Goal: Information Seeking & Learning: Find contact information

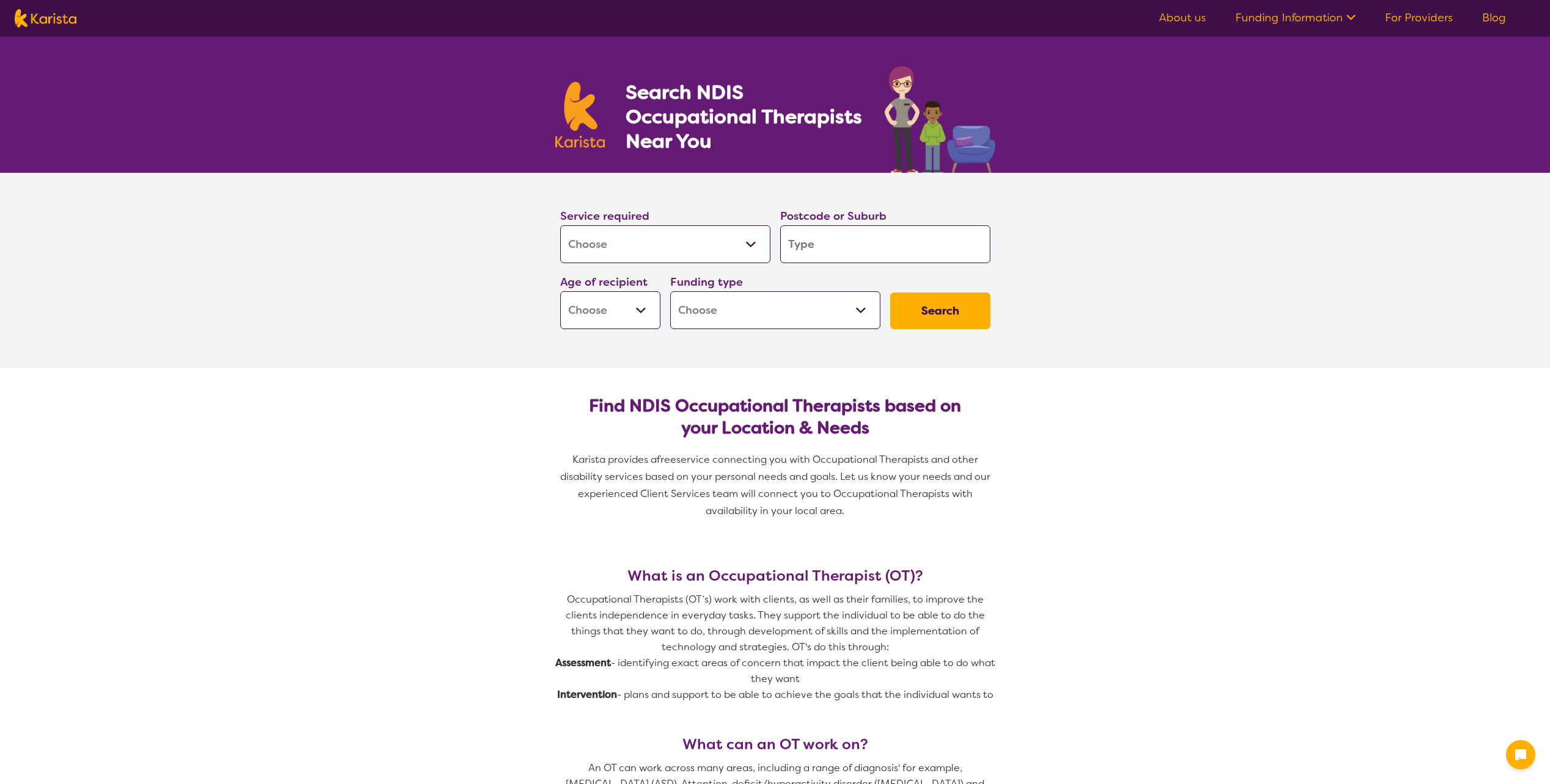
select select "[MEDICAL_DATA]"
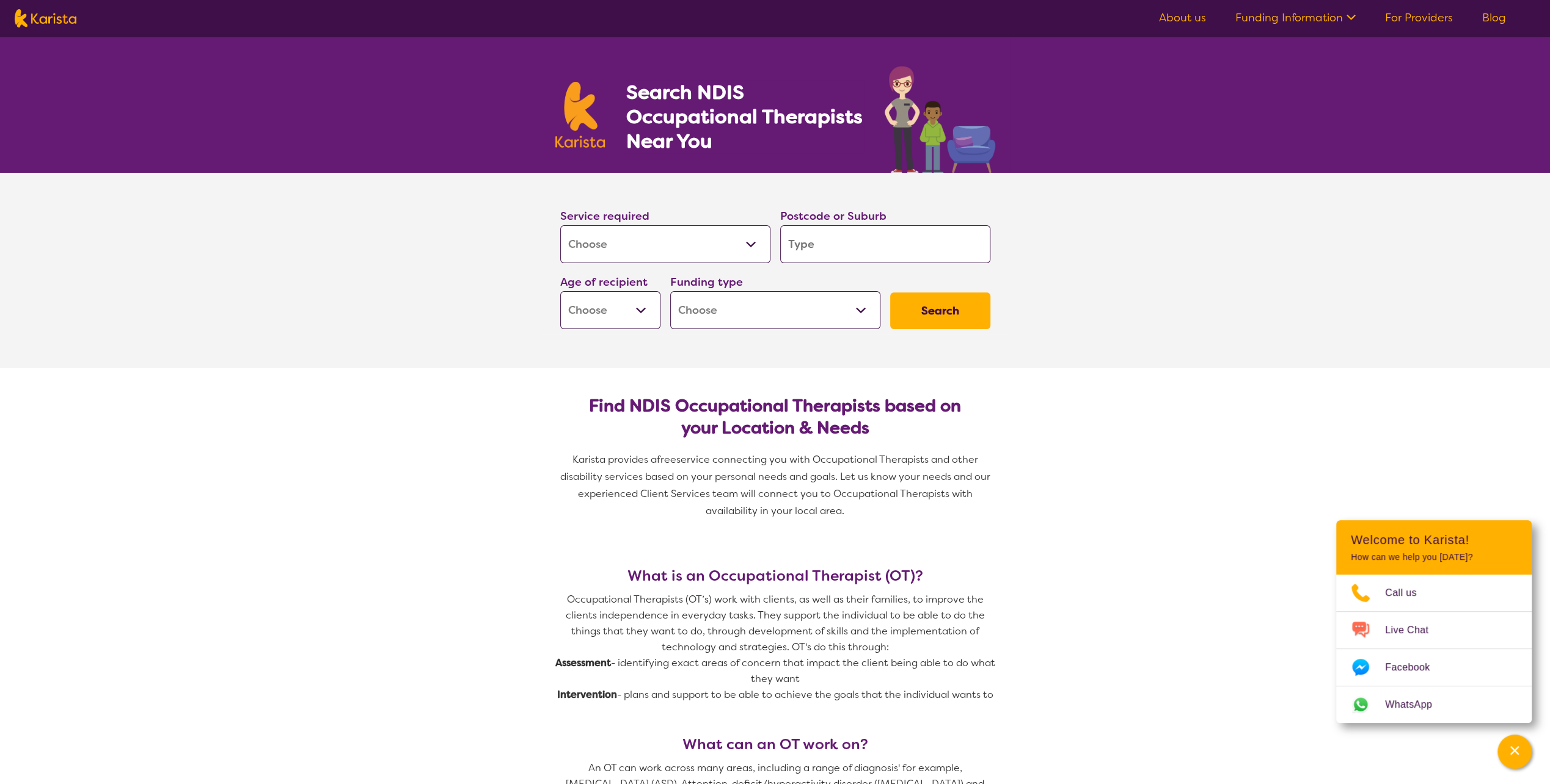
click at [866, 251] on input "search" at bounding box center [885, 244] width 210 height 38
type input "w"
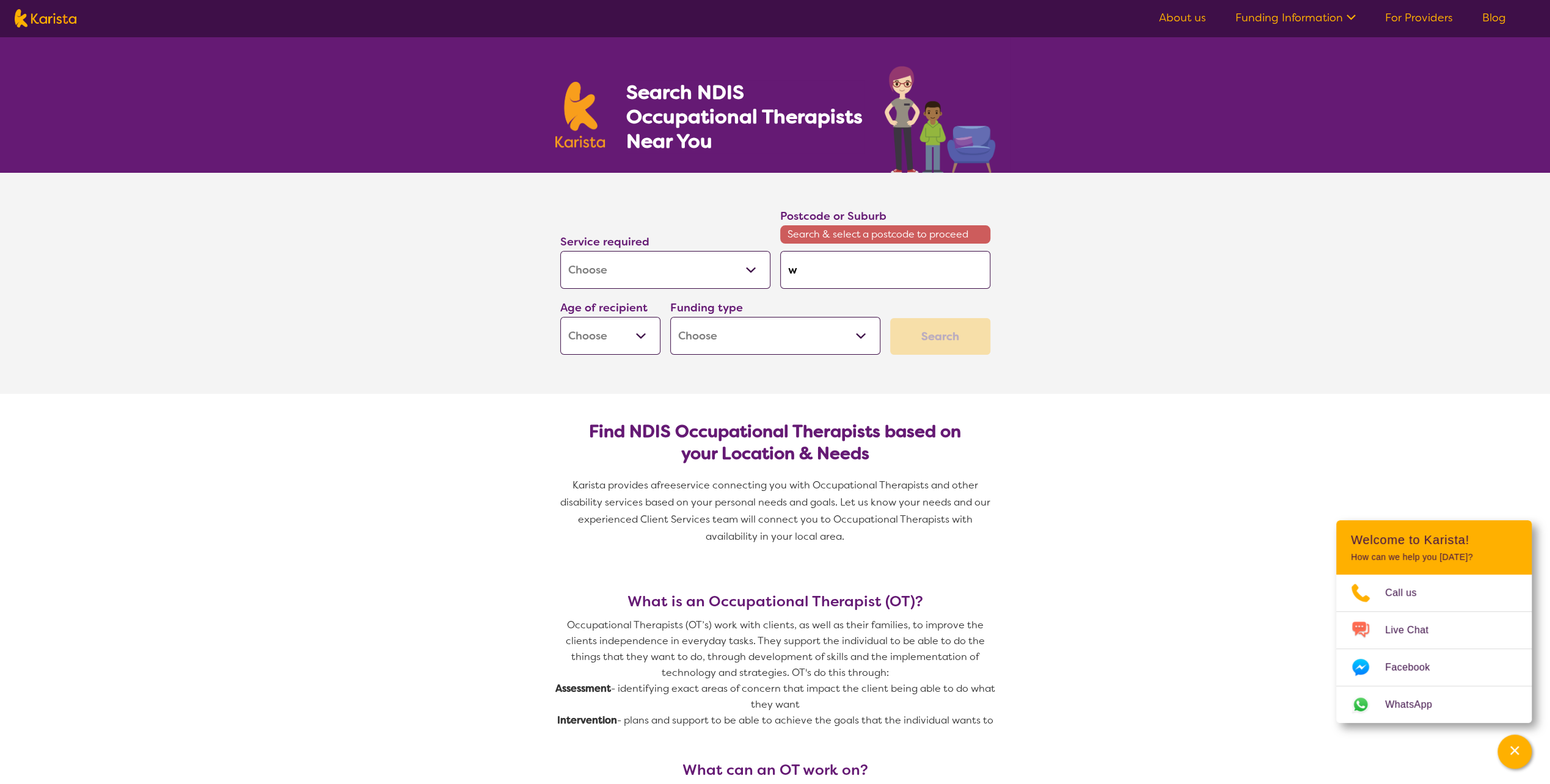
type input "wi"
type input "win"
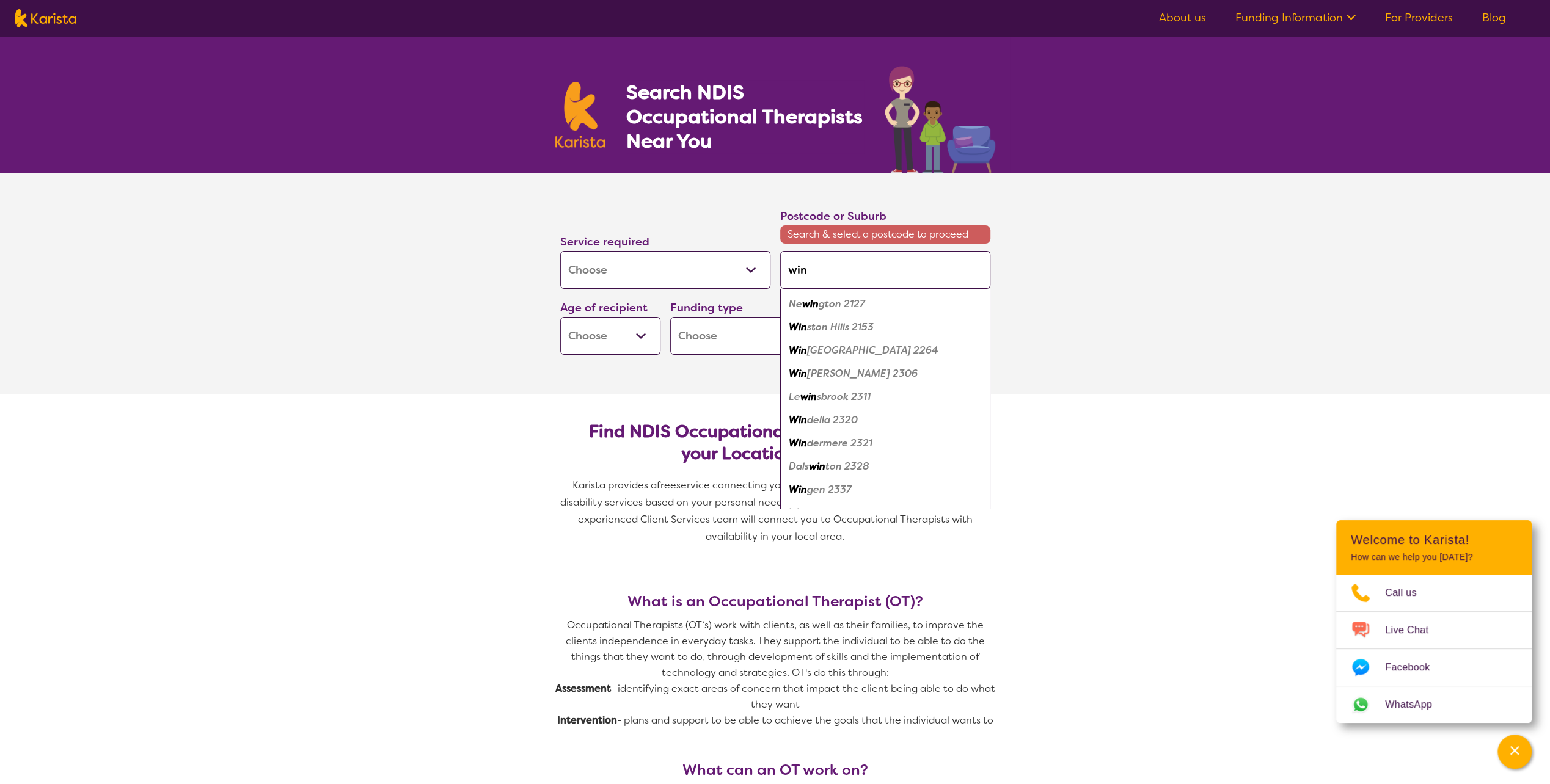
type input "wind"
type input "winds"
type input "windso"
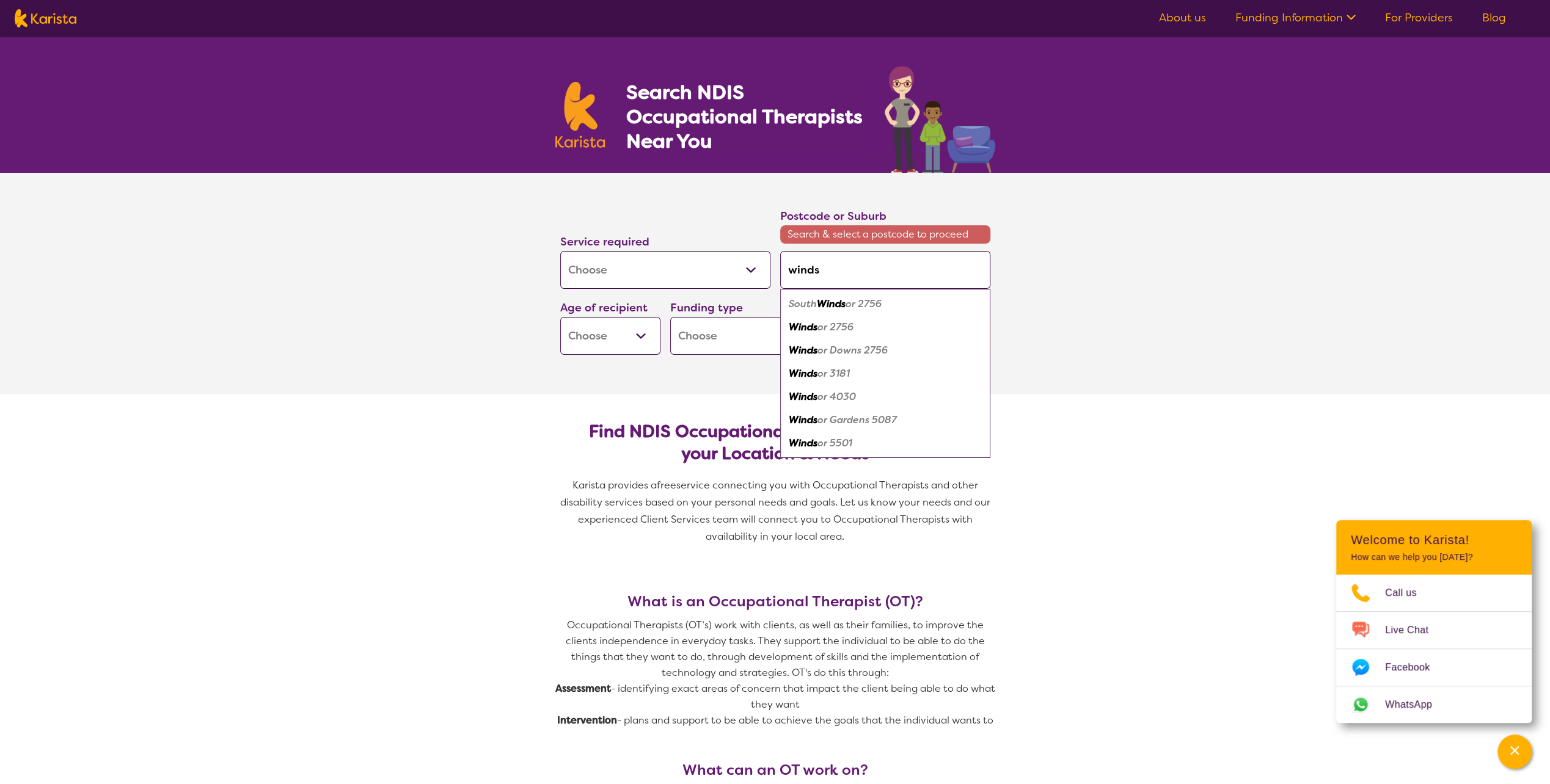
type input "windso"
type input "windsor"
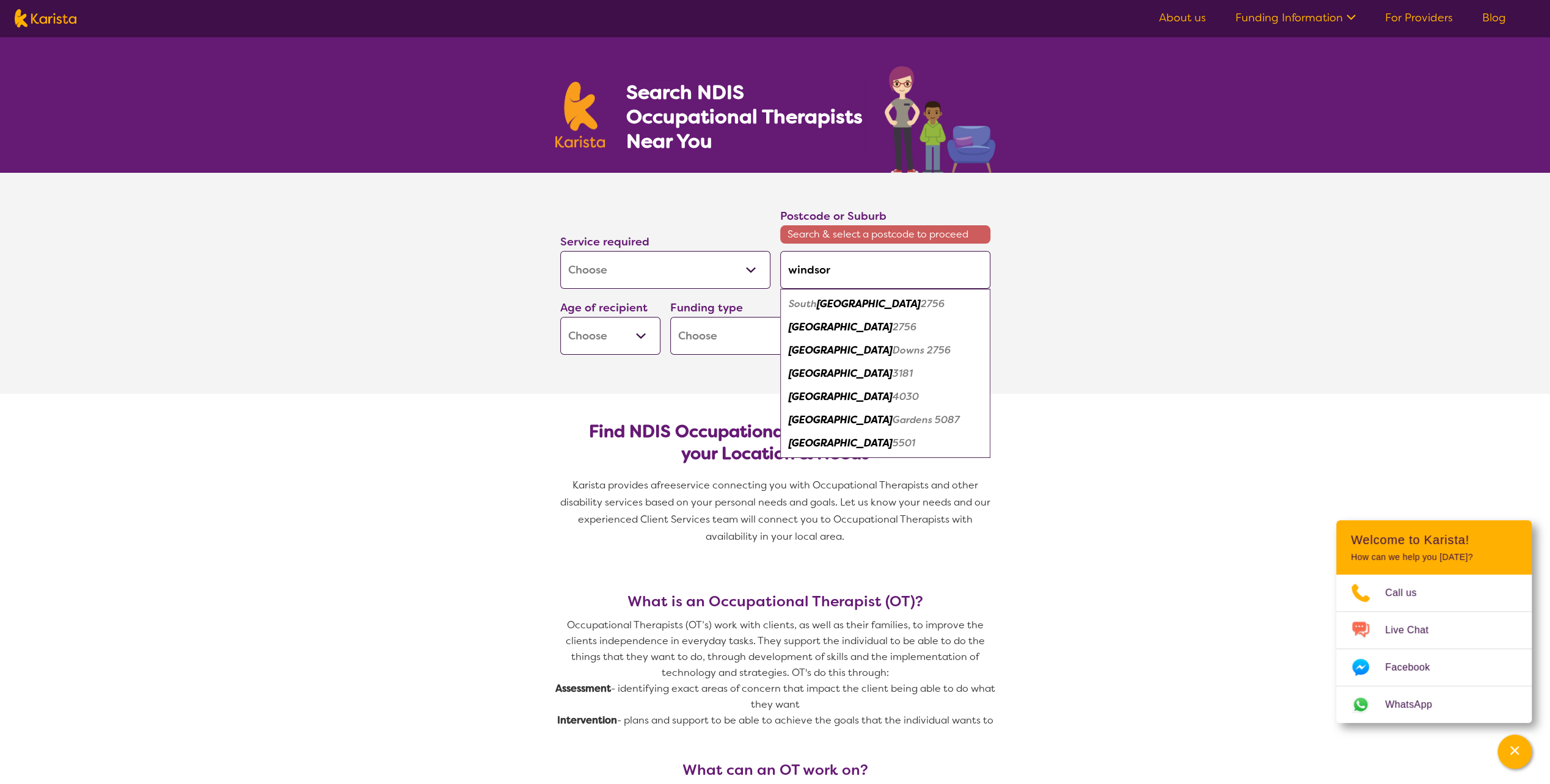
click at [788, 324] on em "[GEOGRAPHIC_DATA]" at bounding box center [840, 327] width 104 height 13
type input "2756"
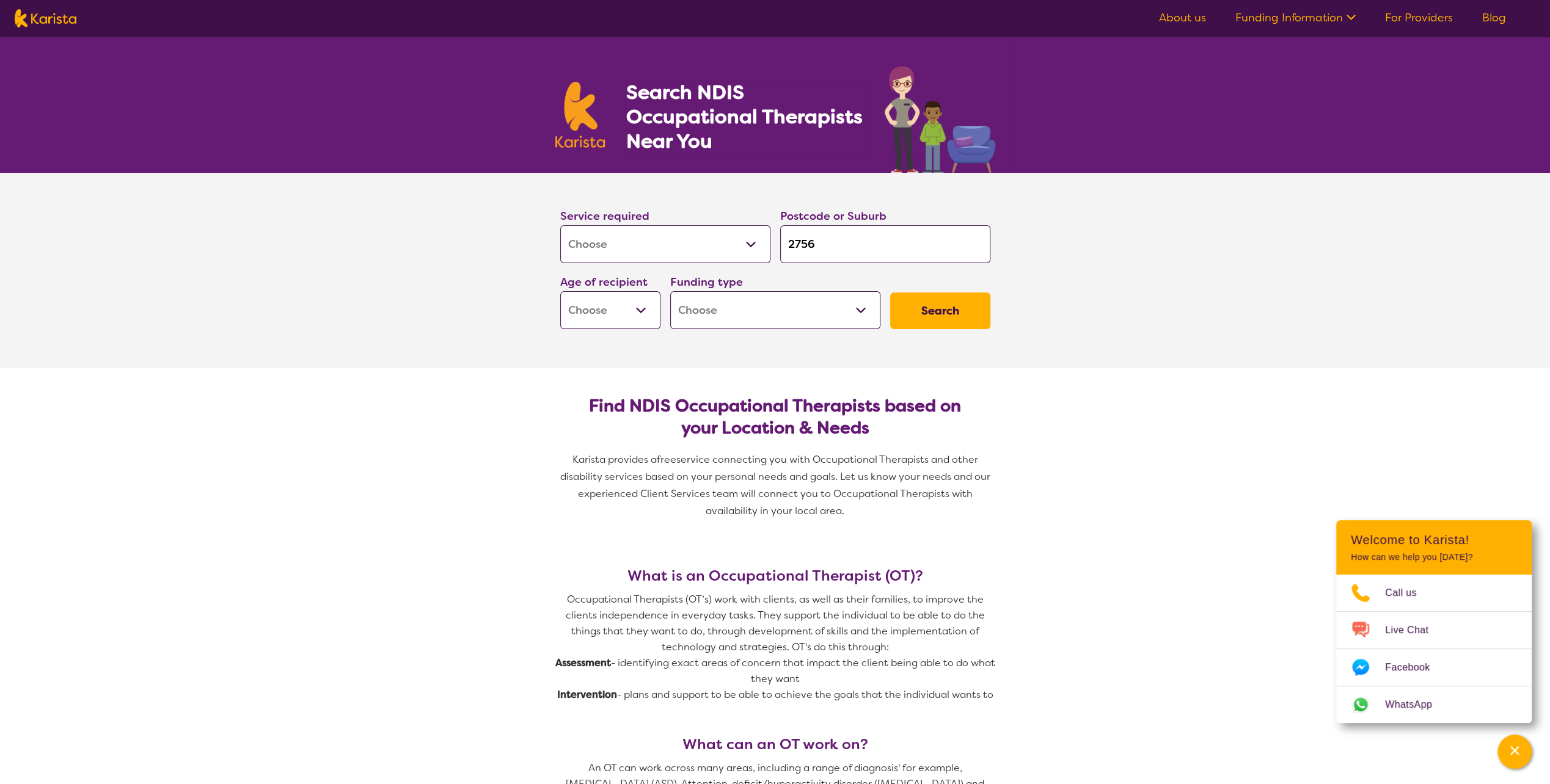
click at [642, 313] on select "Early Childhood - 0 to 9 Child - 10 to 11 Adolescent - 12 to 17 Adult - 18 to 6…" at bounding box center [610, 309] width 100 height 38
select select "AD"
click at [560, 291] on select "Early Childhood - 0 to 9 Child - 10 to 11 Adolescent - 12 to 17 Adult - 18 to 6…" at bounding box center [610, 309] width 100 height 38
select select "AD"
click at [859, 310] on select "Home Care Package (HCP) National Disability Insurance Scheme (NDIS) I don't know" at bounding box center [775, 309] width 210 height 38
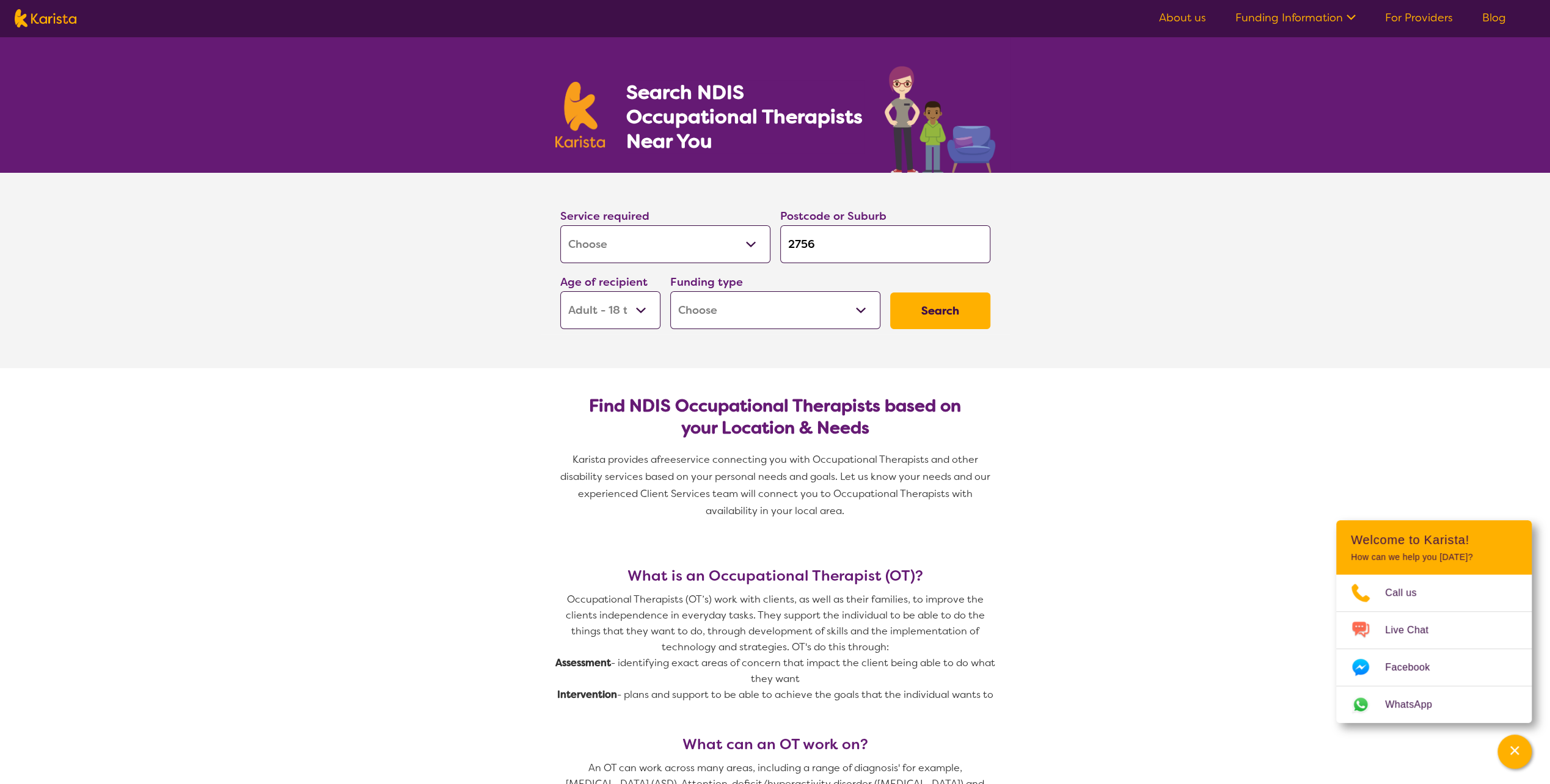
select select "NDIS"
click at [670, 291] on select "Home Care Package (HCP) National Disability Insurance Scheme (NDIS) I don't know" at bounding box center [775, 309] width 210 height 38
select select "NDIS"
click at [953, 316] on button "Search" at bounding box center [940, 311] width 100 height 37
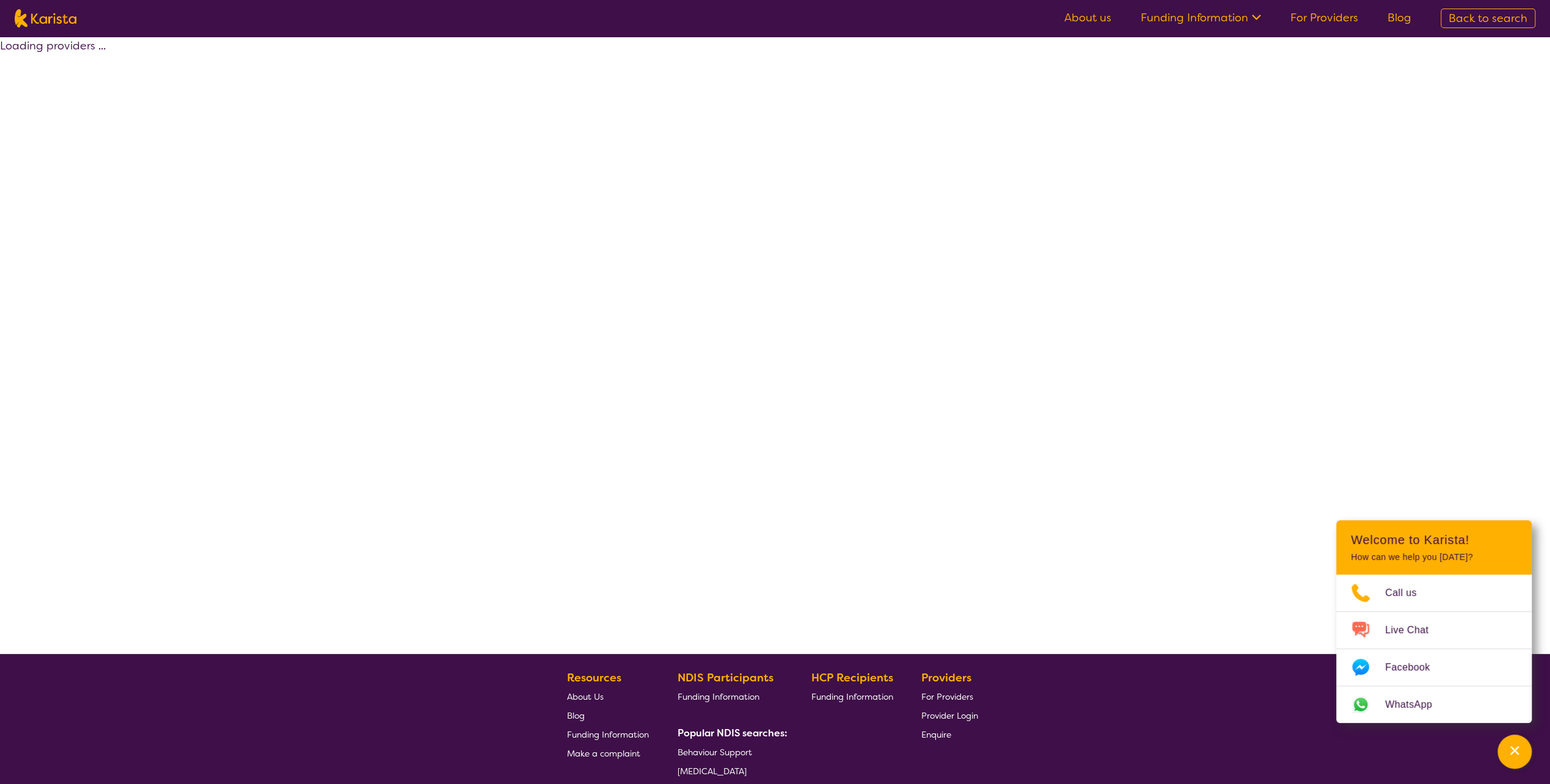
select select "by_score"
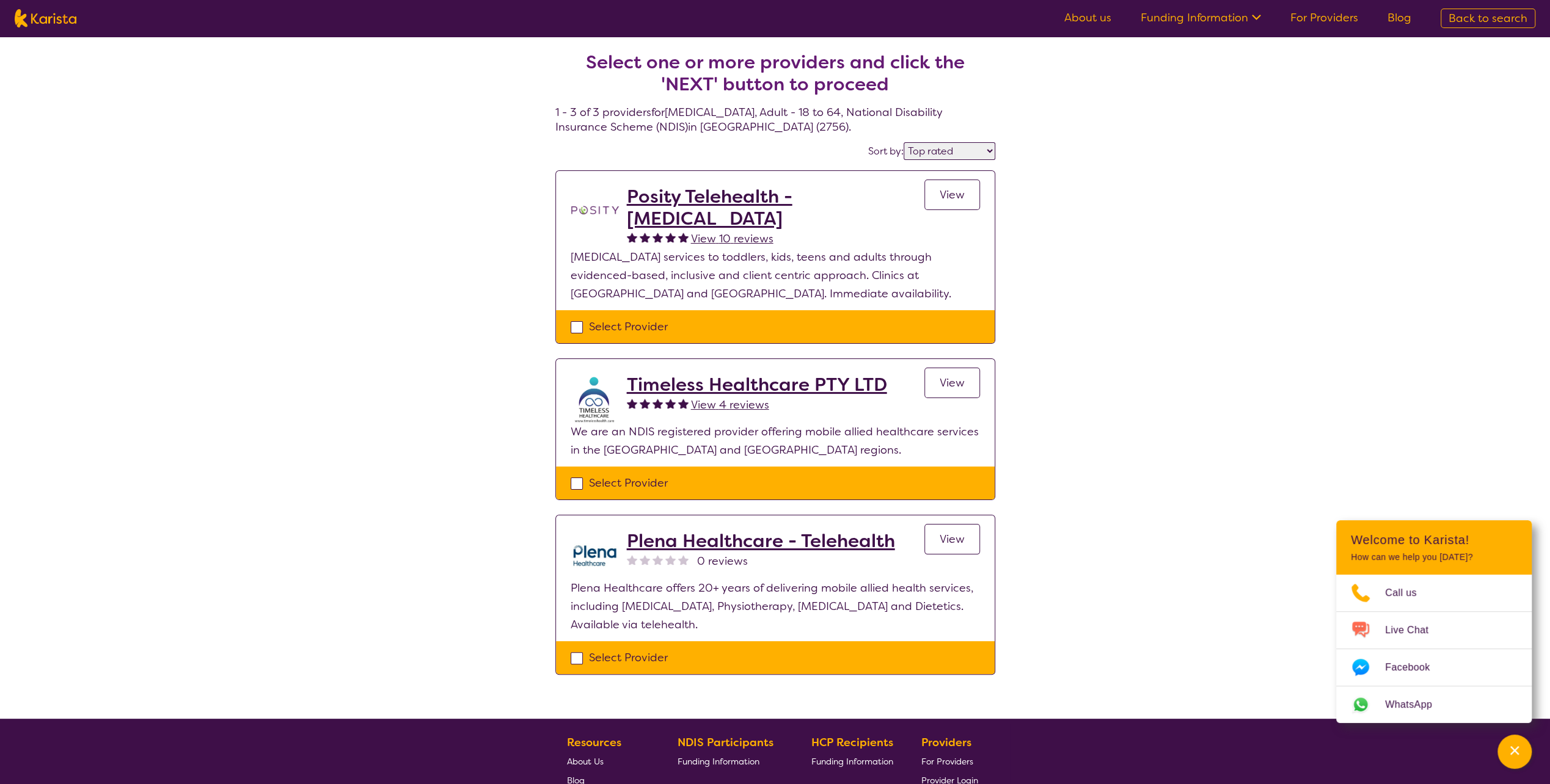
click at [949, 193] on span "View" at bounding box center [951, 195] width 25 height 15
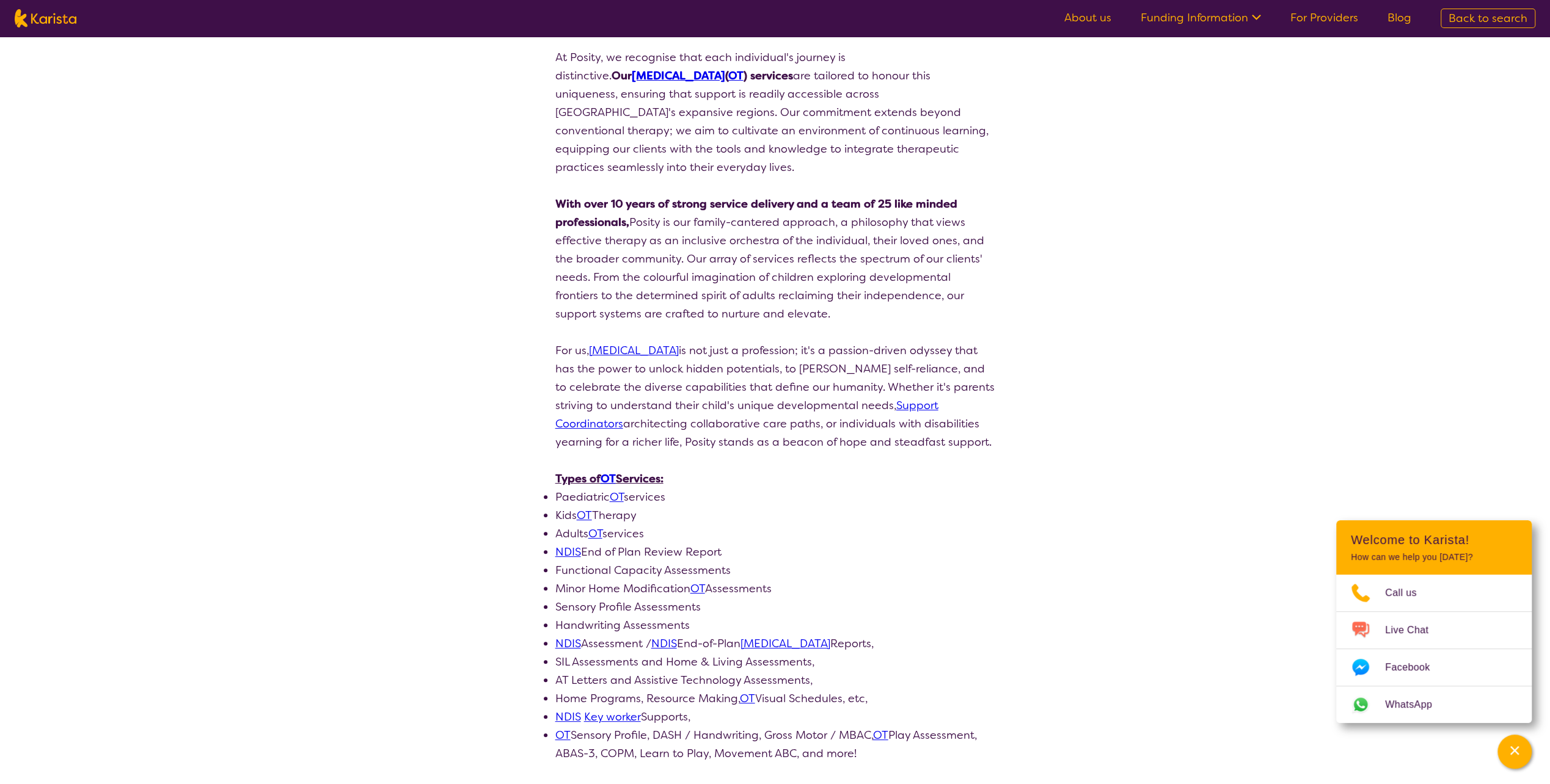
scroll to position [183, 0]
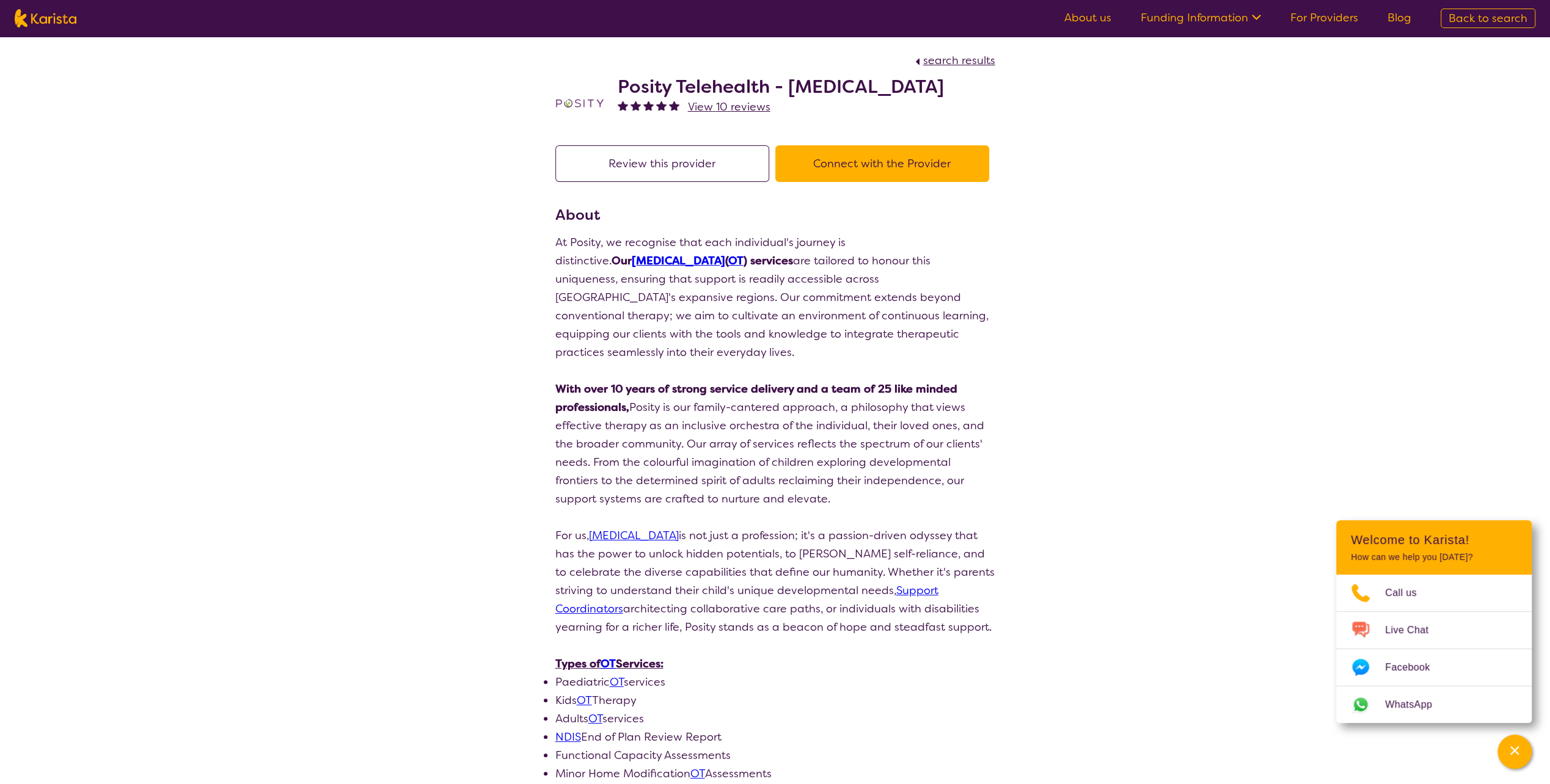
select select "by_score"
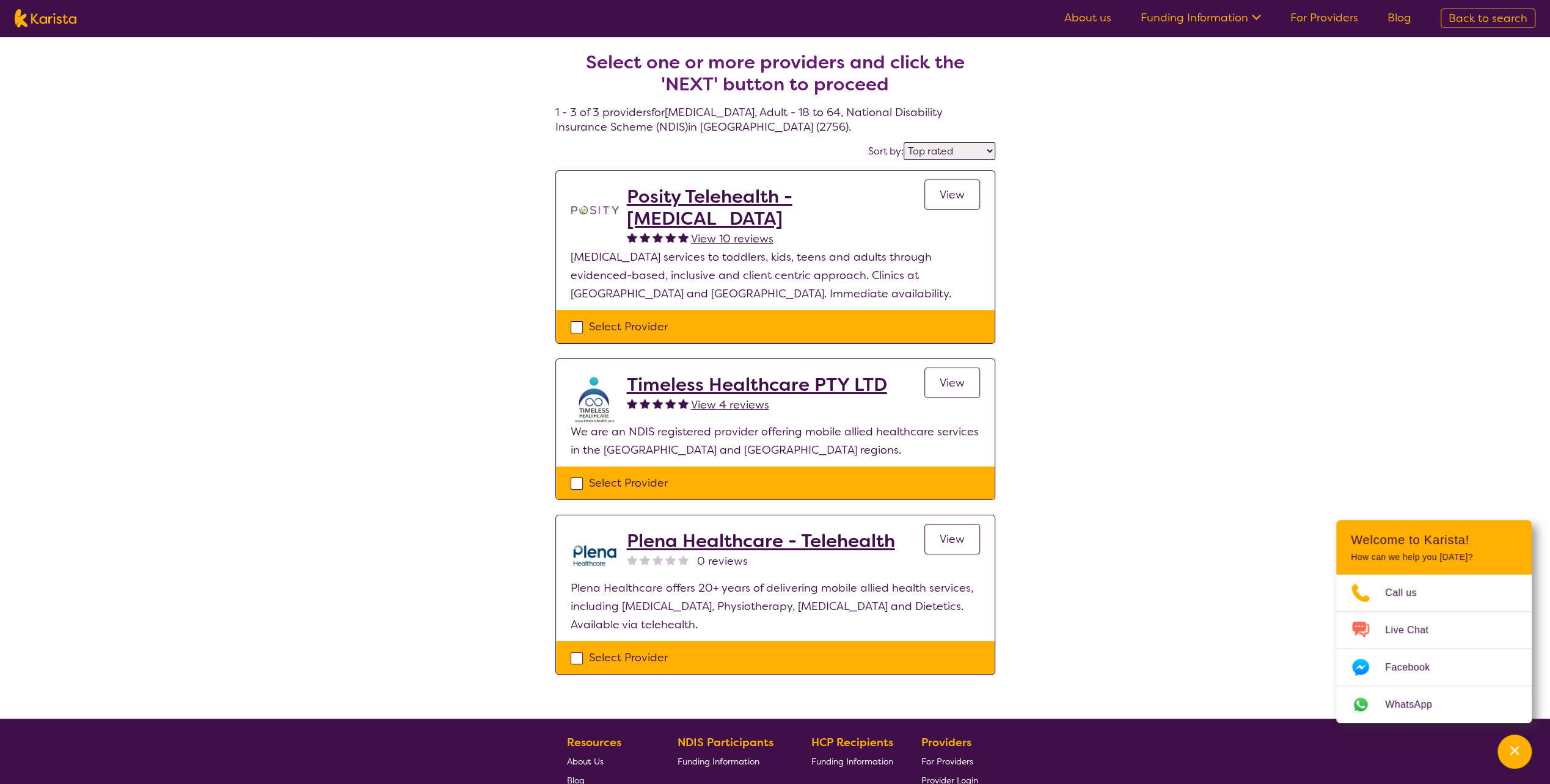
click at [780, 384] on h2 "Timeless Healthcare PTY LTD" at bounding box center [757, 385] width 260 height 22
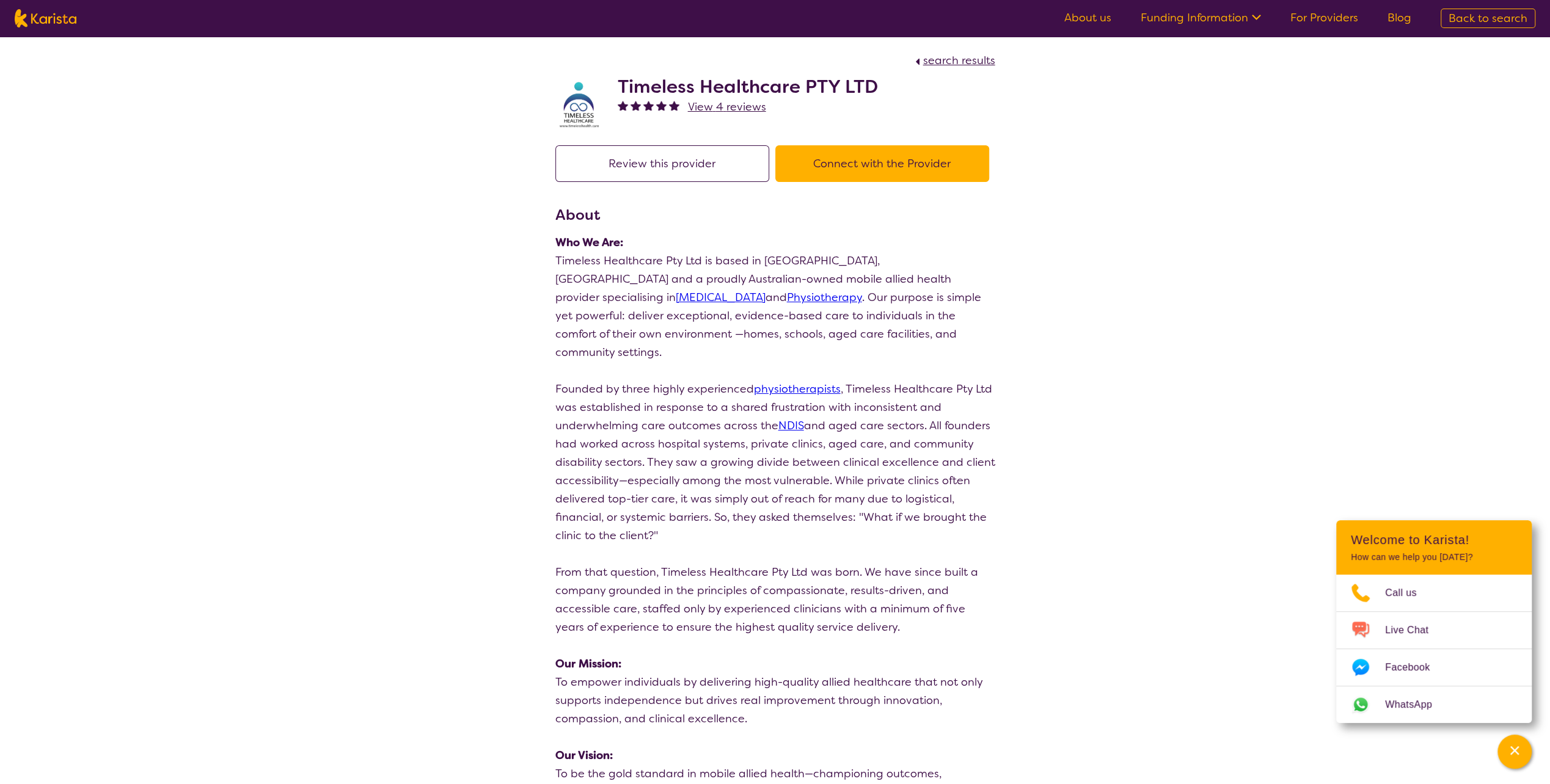
click at [1087, 18] on link "About us" at bounding box center [1087, 18] width 47 height 15
click at [1524, 754] on div "Channel Menu" at bounding box center [1515, 752] width 24 height 27
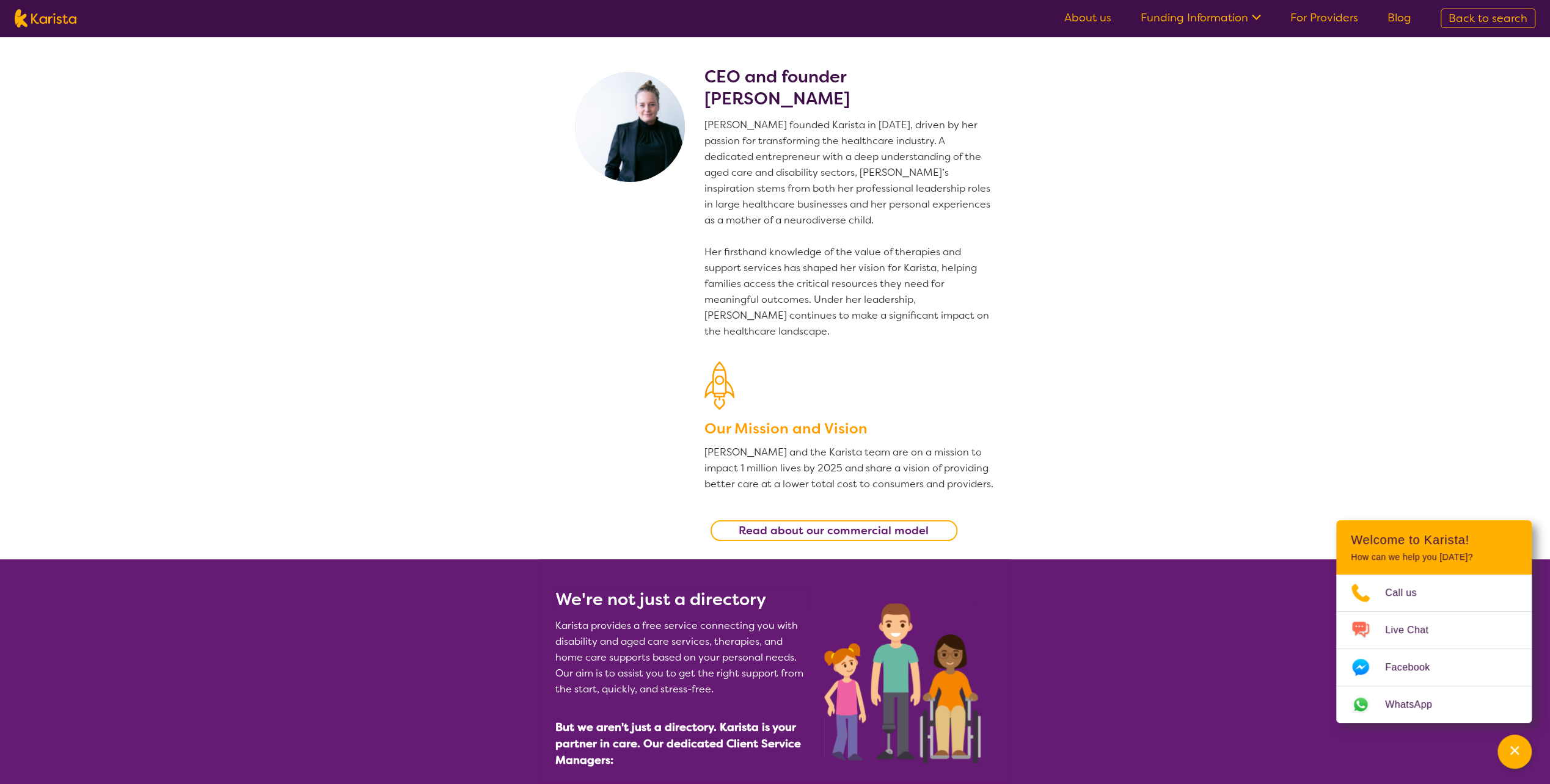
click at [1092, 125] on section "CEO and founder [PERSON_NAME] [PERSON_NAME] founded Karista in [DATE], driven b…" at bounding box center [775, 298] width 1550 height 523
